Goal: Task Accomplishment & Management: Complete application form

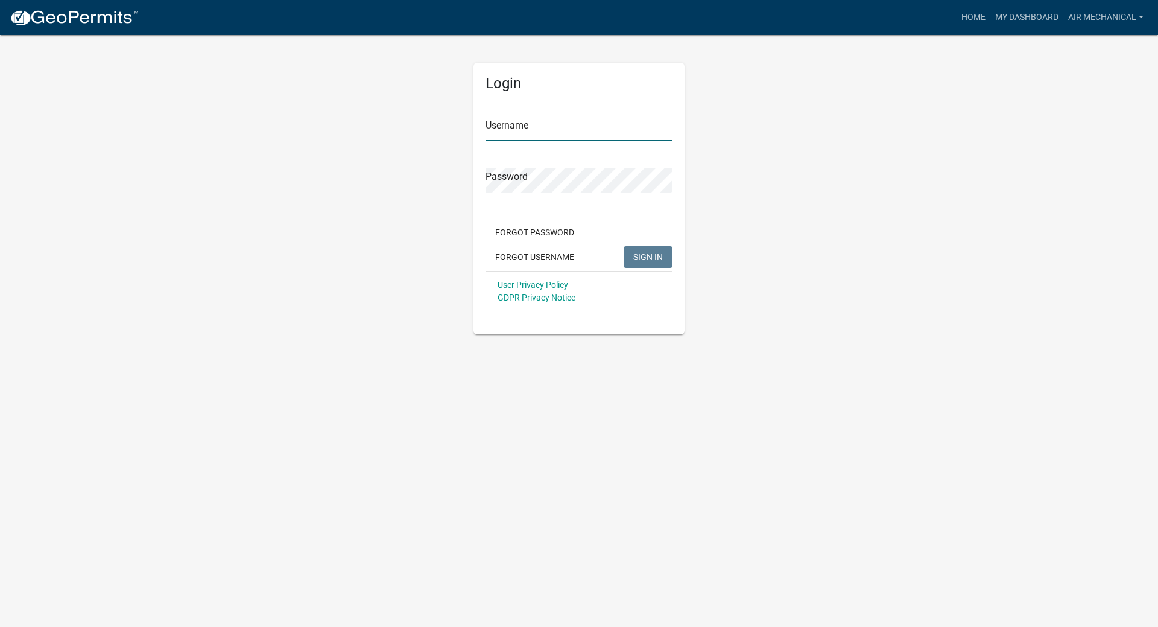
click at [525, 124] on input "Username" at bounding box center [578, 128] width 187 height 25
type input "Air Mechanical"
click at [624, 246] on button "SIGN IN" at bounding box center [648, 257] width 49 height 22
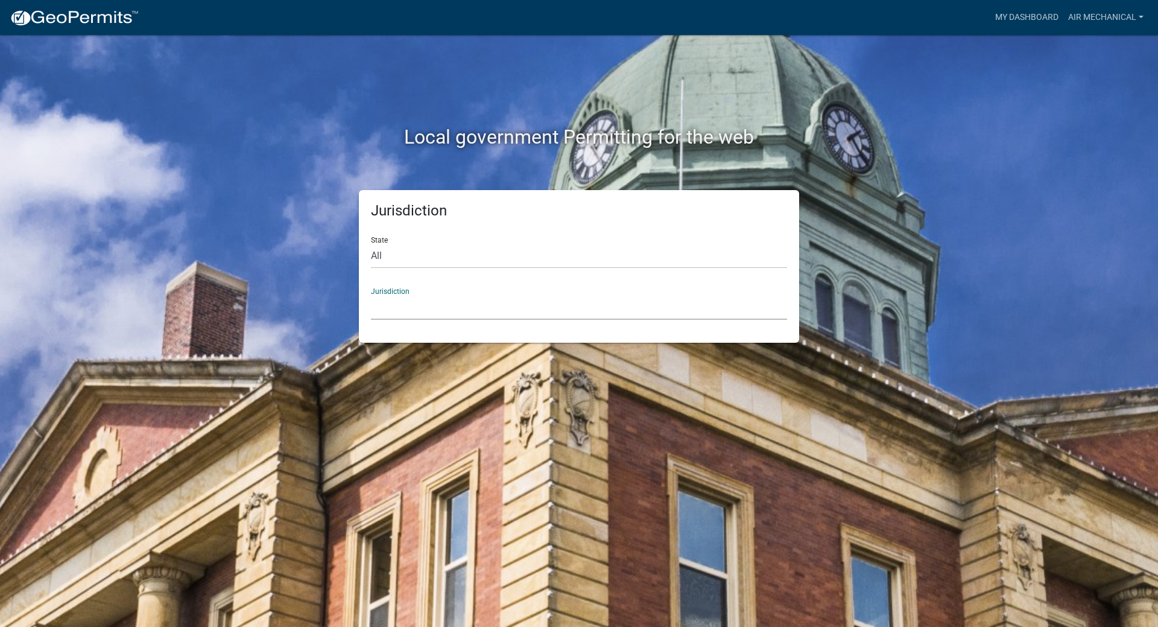
click at [414, 309] on select "[GEOGRAPHIC_DATA], [US_STATE] [GEOGRAPHIC_DATA], [US_STATE][PERSON_NAME][GEOGRA…" at bounding box center [579, 307] width 416 height 25
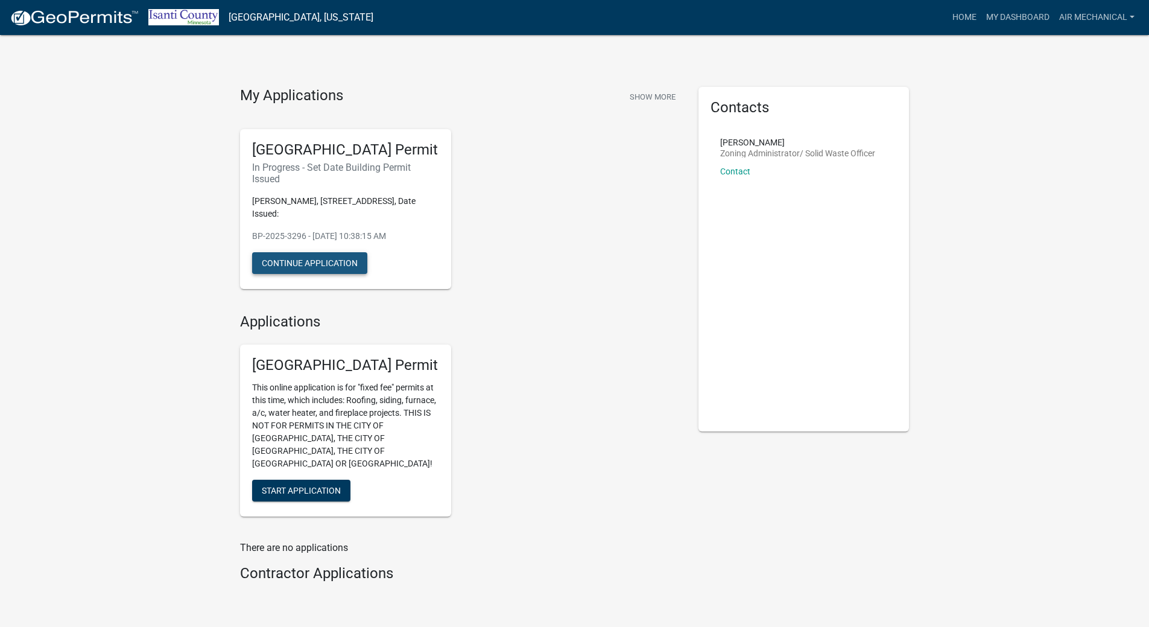
click at [353, 263] on button "Continue Application" at bounding box center [309, 263] width 115 height 22
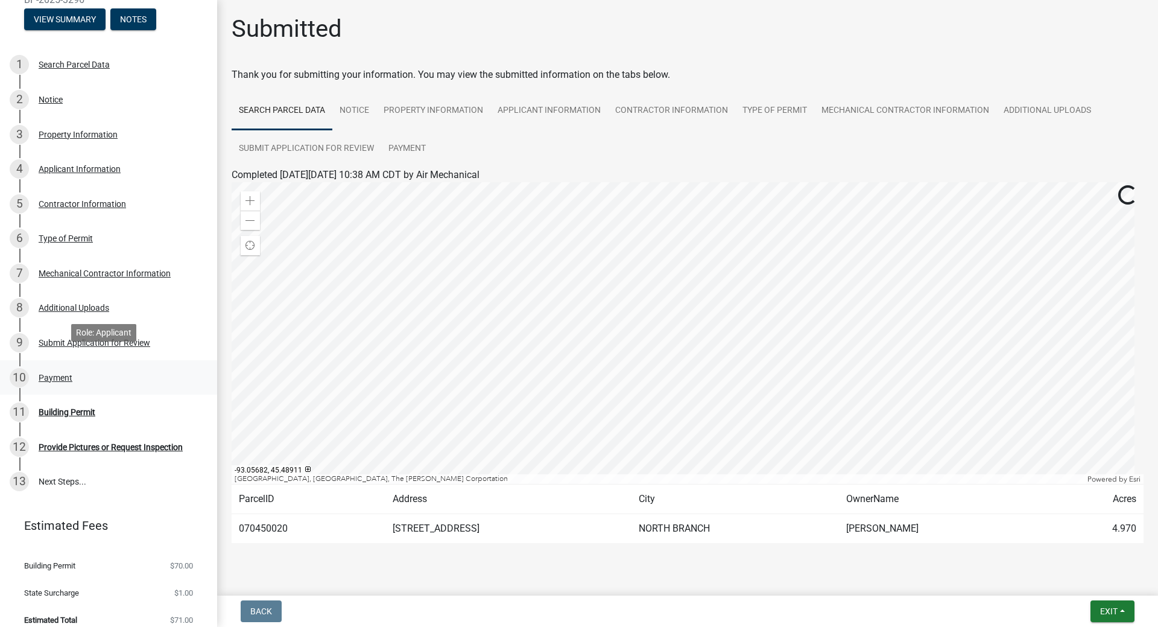
scroll to position [161, 0]
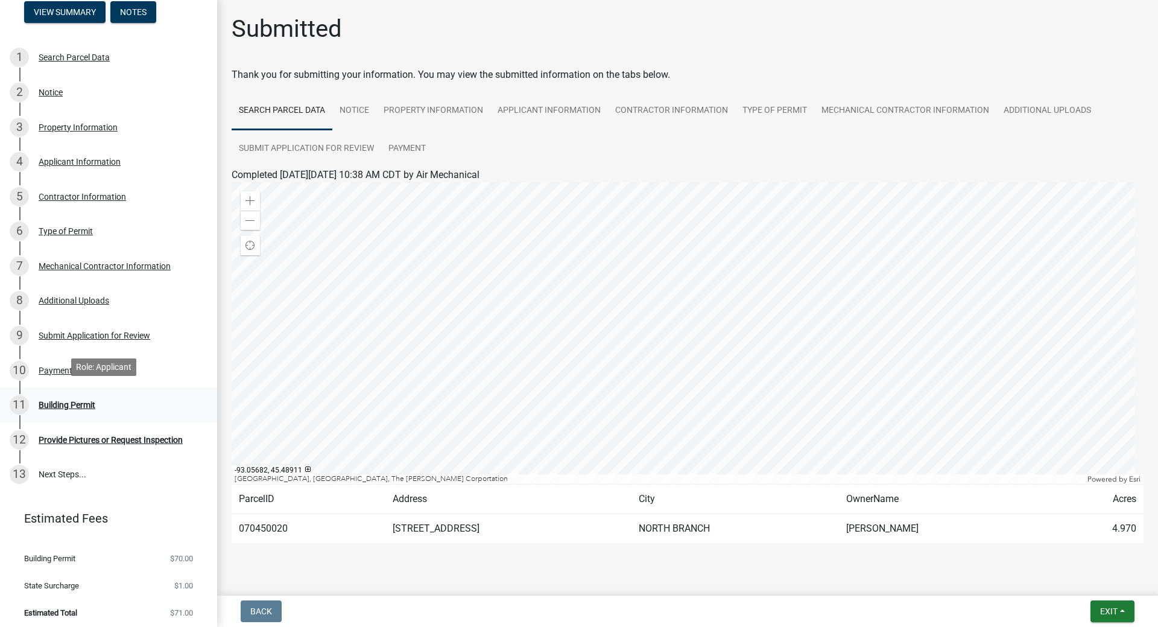
click at [54, 395] on div "11 Building Permit" at bounding box center [104, 404] width 188 height 19
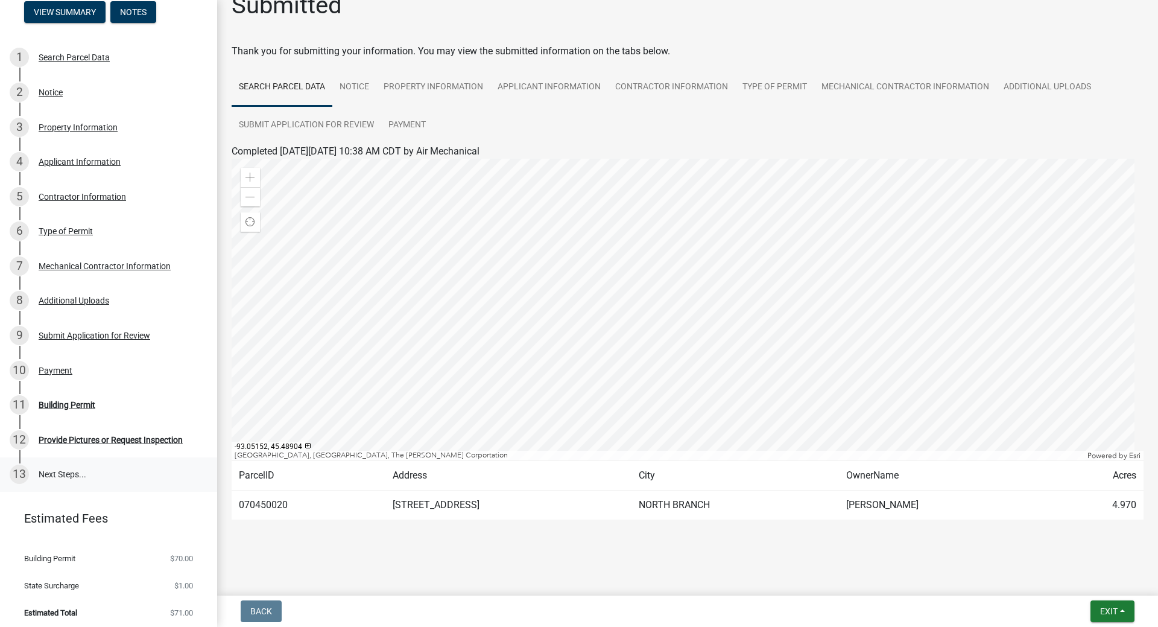
click at [71, 474] on link "13 Next Steps..." at bounding box center [108, 474] width 217 height 35
click at [53, 439] on div "Provide Pictures or Request Inspection" at bounding box center [111, 439] width 144 height 8
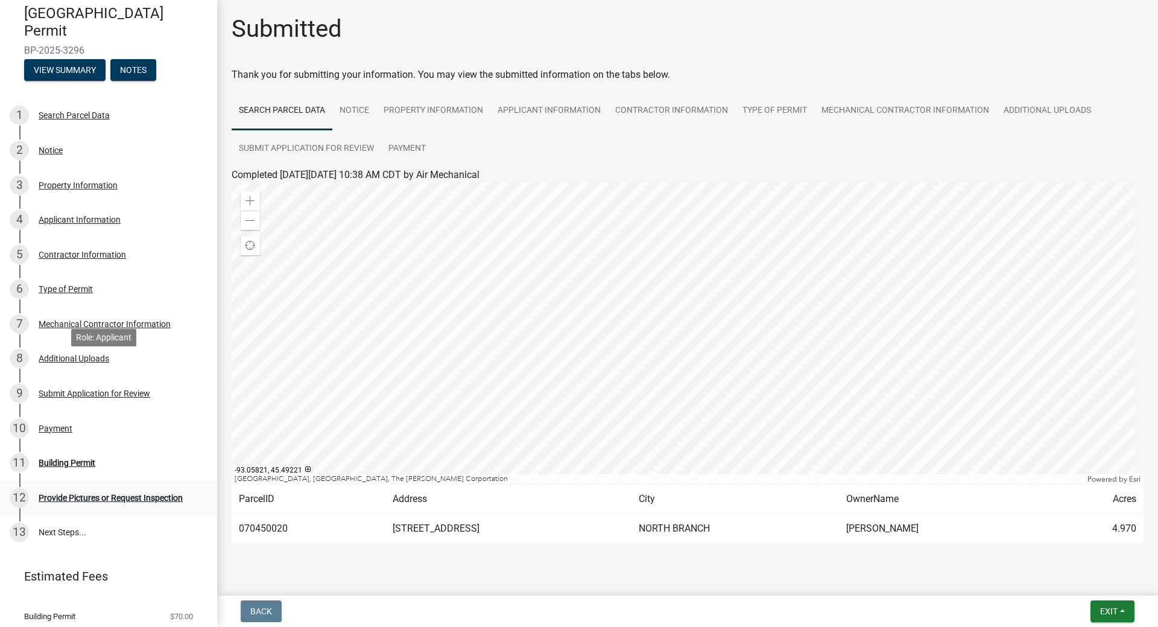
scroll to position [161, 0]
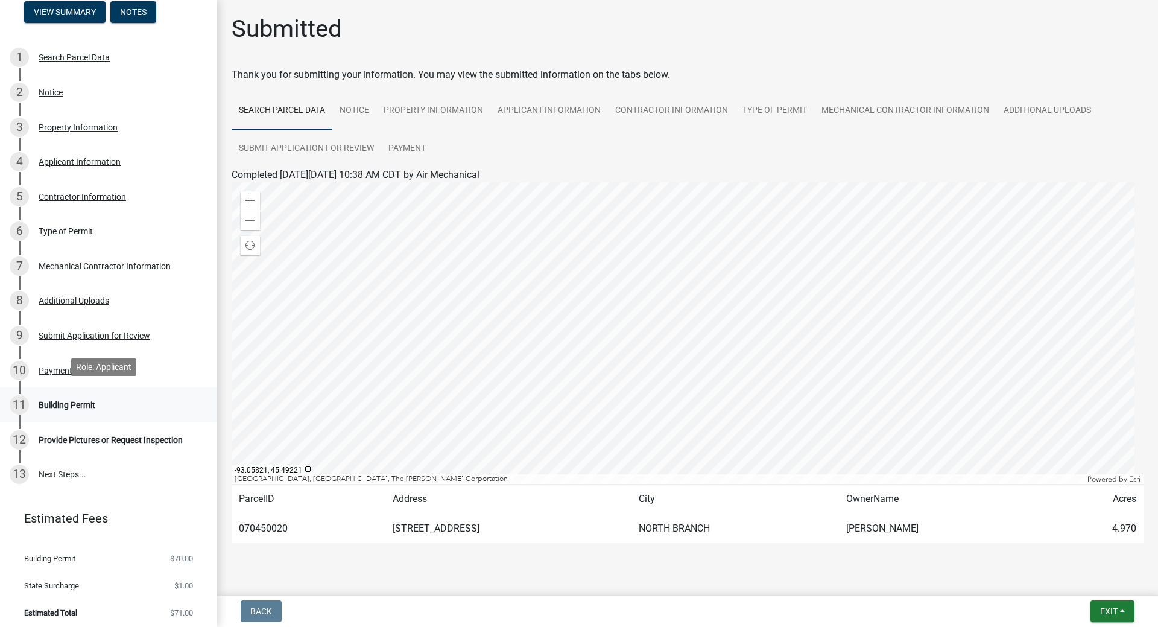
click at [62, 401] on div "Building Permit" at bounding box center [67, 404] width 57 height 8
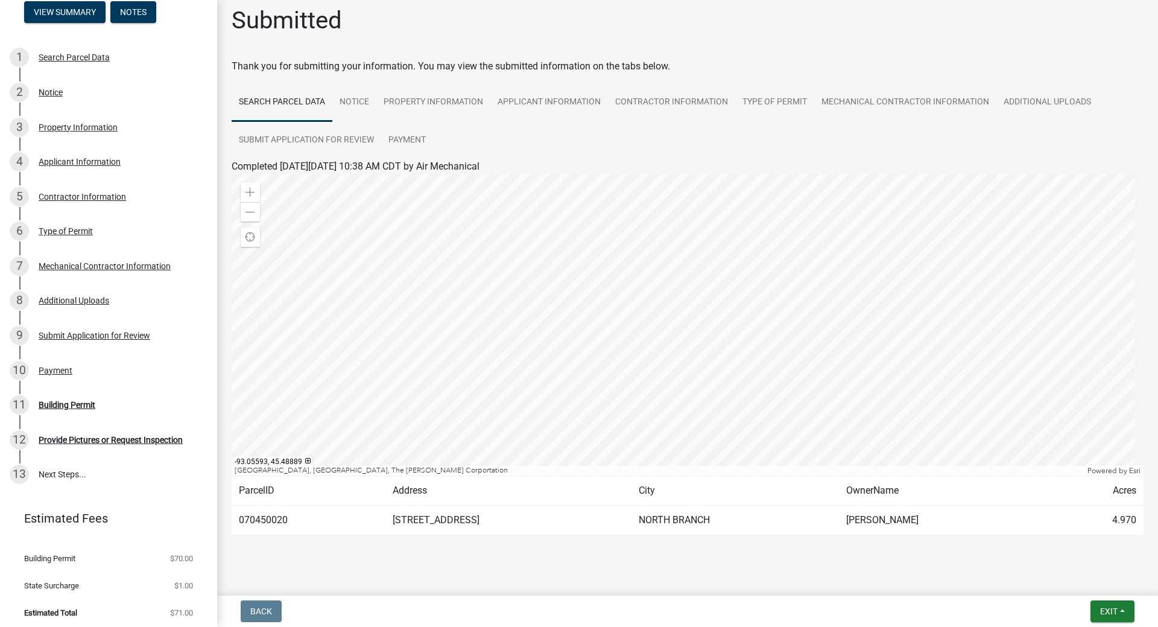
scroll to position [0, 0]
